Goal: Task Accomplishment & Management: Complete application form

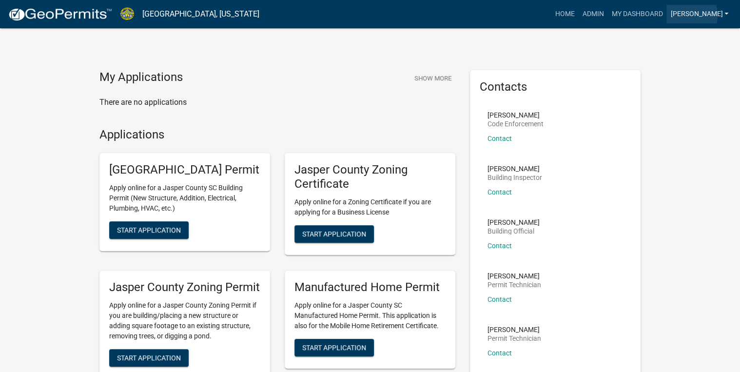
drag, startPoint x: 705, startPoint y: 16, endPoint x: 710, endPoint y: 25, distance: 11.1
click at [705, 16] on link "[PERSON_NAME]" at bounding box center [699, 14] width 66 height 19
click at [684, 93] on link "Logout" at bounding box center [693, 94] width 78 height 23
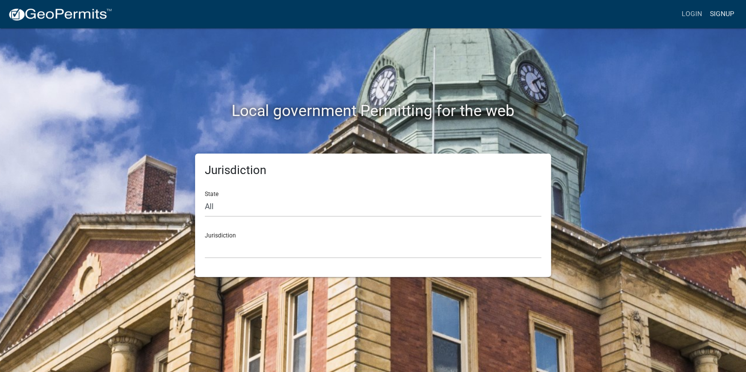
click at [714, 18] on link "Signup" at bounding box center [722, 14] width 32 height 19
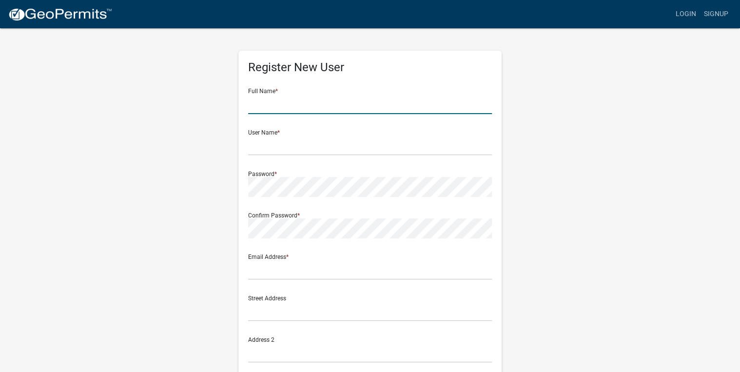
click at [307, 105] on input "text" at bounding box center [370, 104] width 244 height 20
click at [362, 105] on input "fa" at bounding box center [370, 104] width 244 height 20
type input "[PERSON_NAME]"
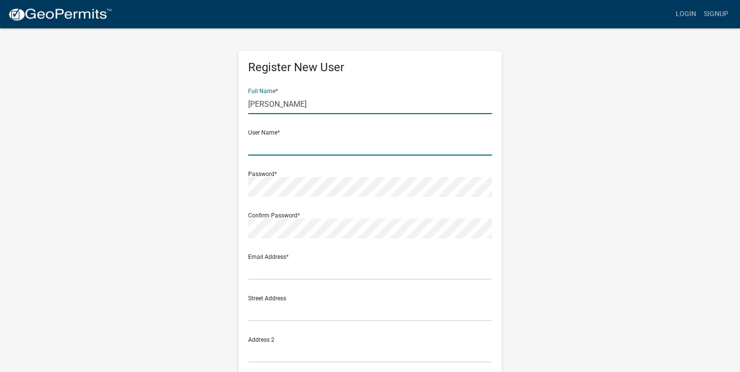
click at [263, 146] on input "text" at bounding box center [370, 146] width 244 height 20
type input "a"
click at [284, 144] on input "a" at bounding box center [370, 146] width 244 height 20
click at [348, 102] on input "[PERSON_NAME]" at bounding box center [370, 104] width 244 height 20
type input "[PERSON_NAME]"
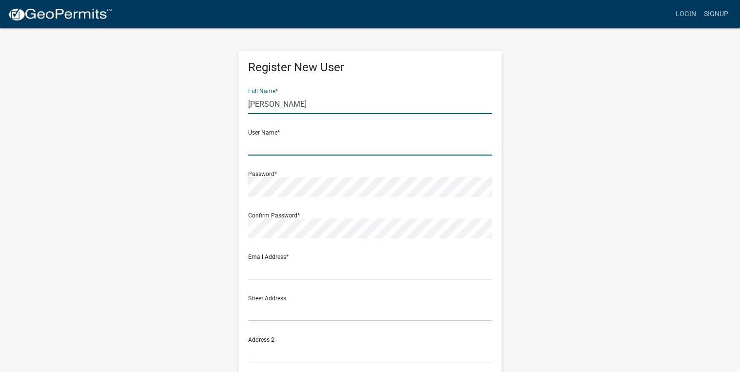
click at [278, 141] on input "text" at bounding box center [370, 146] width 244 height 20
type input "fabiolagar15"
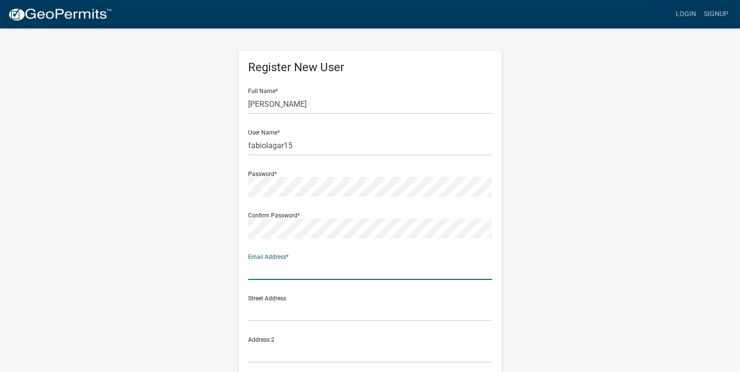
click at [257, 269] on input "text" at bounding box center [370, 270] width 244 height 20
click at [261, 274] on input "text" at bounding box center [370, 270] width 244 height 20
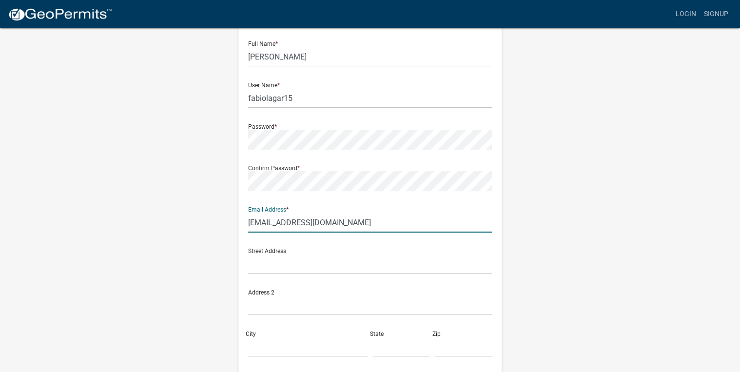
scroll to position [78, 0]
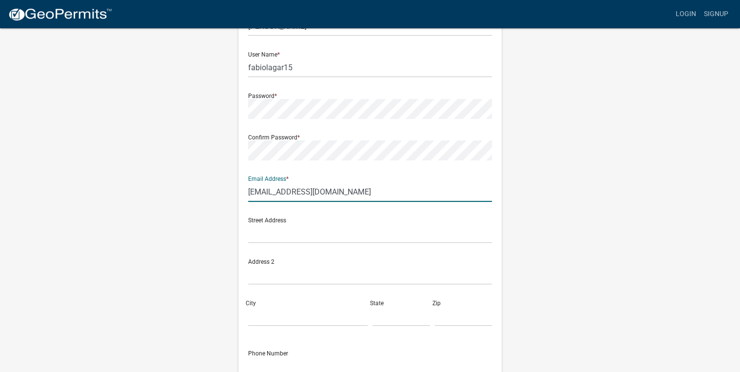
type input "[EMAIL_ADDRESS][DOMAIN_NAME]"
click at [296, 234] on input "text" at bounding box center [370, 233] width 244 height 20
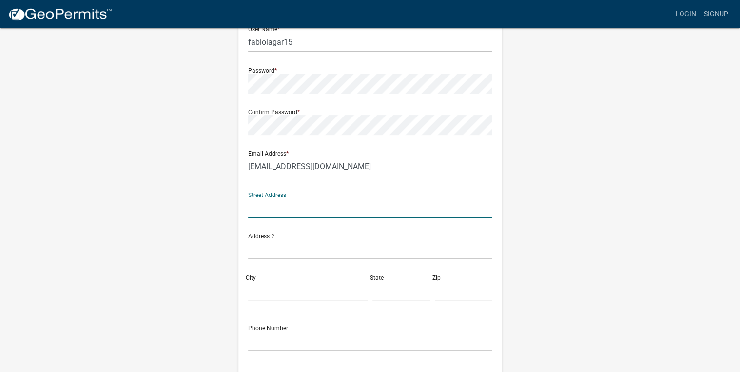
scroll to position [117, 0]
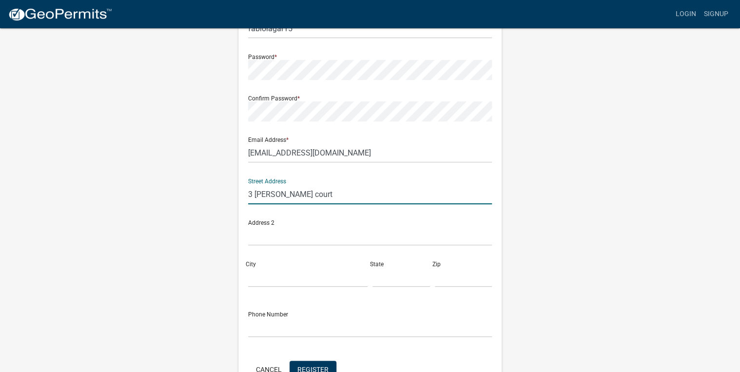
type input "3 [PERSON_NAME] court"
click at [267, 277] on input "City" at bounding box center [307, 277] width 119 height 20
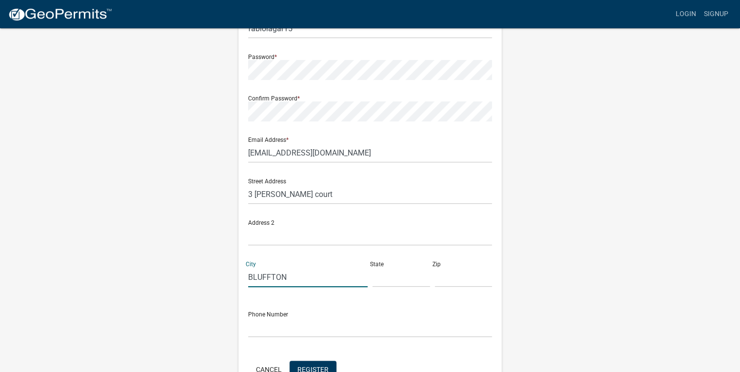
click at [303, 283] on input "BLUFFTON" at bounding box center [307, 277] width 119 height 20
type input "Bluffton"
type input "[DOMAIN_NAME] 2746"
type input "SC"
type input "29910"
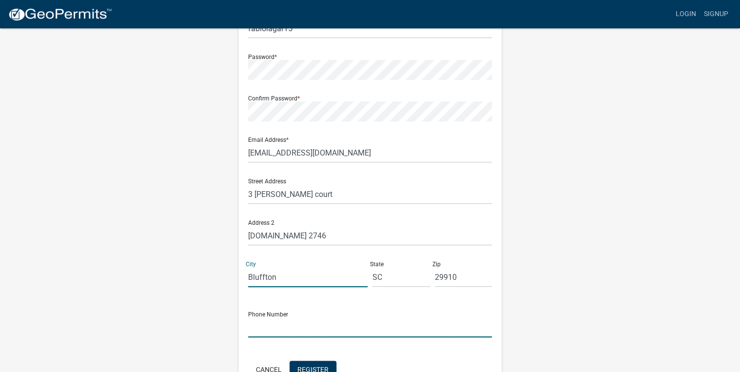
type input "[PHONE_NUMBER]"
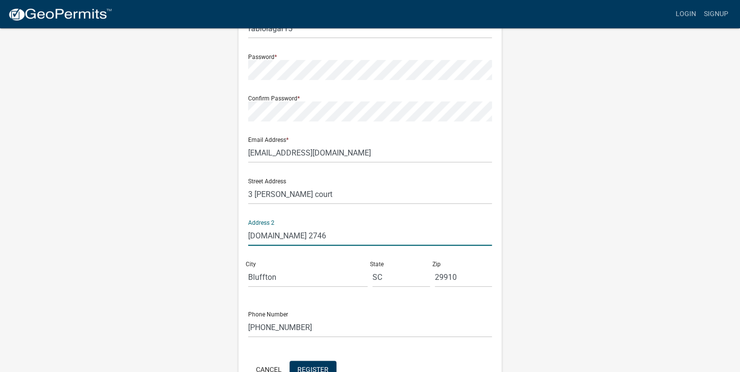
click at [302, 236] on input "[DOMAIN_NAME] 2746" at bounding box center [370, 236] width 244 height 20
type input "P"
drag, startPoint x: 305, startPoint y: 336, endPoint x: 305, endPoint y: 329, distance: 7.3
click at [305, 333] on input "[PHONE_NUMBER]" at bounding box center [370, 327] width 244 height 20
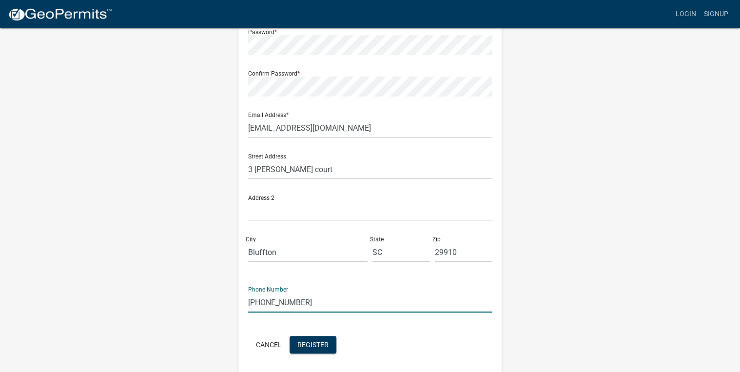
scroll to position [156, 0]
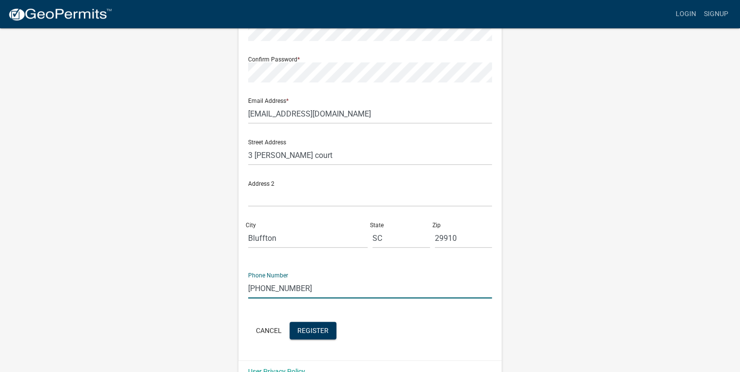
type input "[PHONE_NUMBER]"
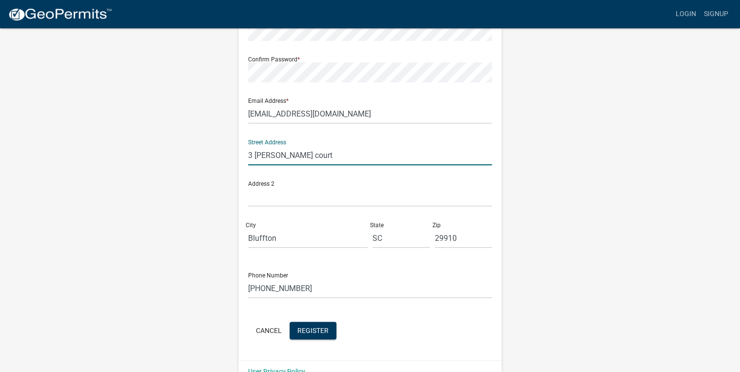
click at [308, 158] on input "3 [PERSON_NAME] court" at bounding box center [370, 155] width 244 height 20
click at [308, 157] on input "3 [PERSON_NAME] court" at bounding box center [370, 155] width 244 height 20
click at [310, 159] on input "3 [PERSON_NAME] court" at bounding box center [370, 155] width 244 height 20
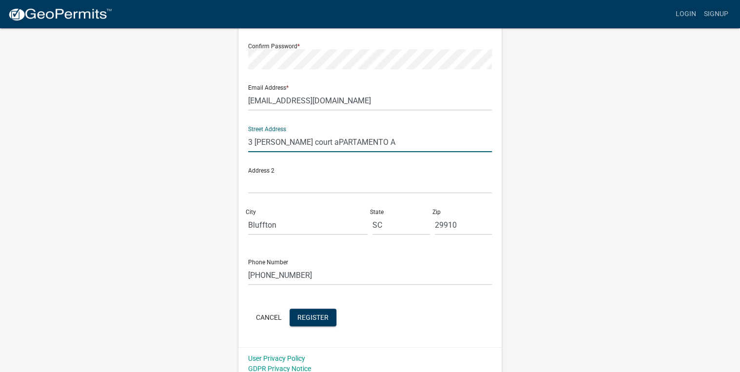
scroll to position [176, 0]
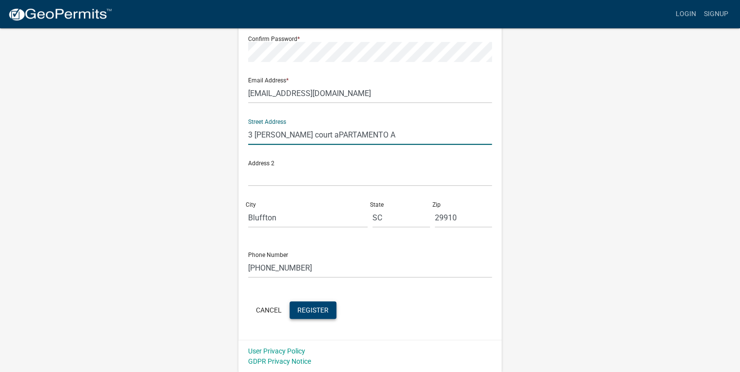
type input "3 [PERSON_NAME] court aPARTAMENTO A"
click at [310, 307] on span "Register" at bounding box center [312, 310] width 31 height 8
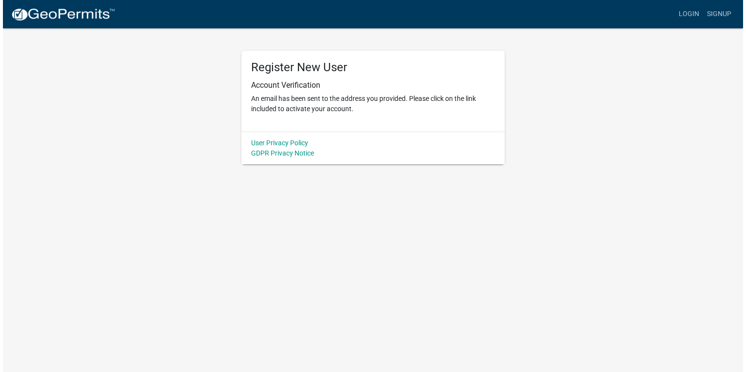
scroll to position [0, 0]
click at [684, 16] on link "Login" at bounding box center [692, 14] width 28 height 19
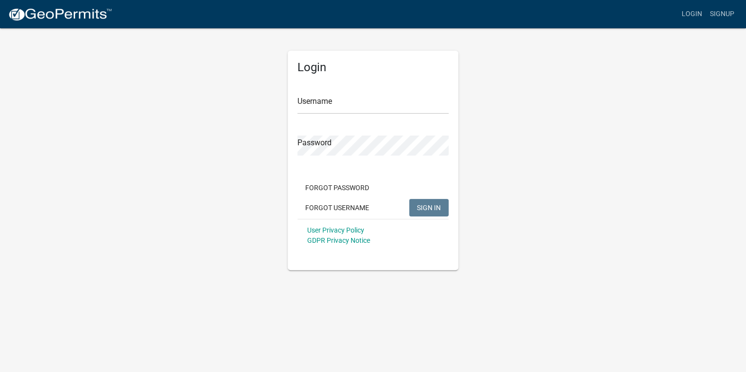
click at [404, 114] on form "Username Password Forgot Password Forgot Username SIGN IN User Privacy Policy G…" at bounding box center [372, 165] width 151 height 171
click at [362, 104] on input "Username" at bounding box center [372, 104] width 151 height 20
type input "F"
type input "fabiolagar15"
click at [429, 207] on span "SIGN IN" at bounding box center [429, 207] width 24 height 8
